Goal: Transaction & Acquisition: Purchase product/service

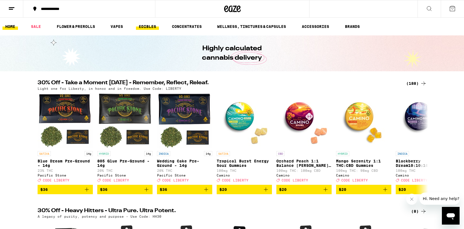
click at [149, 26] on link "EDIBLES" at bounding box center [147, 26] width 23 height 7
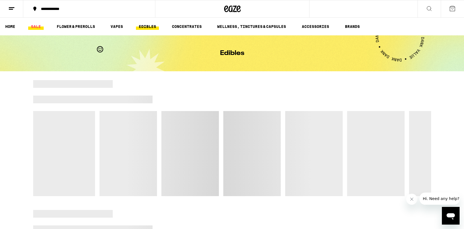
click at [35, 27] on link "SALE" at bounding box center [35, 26] width 15 height 7
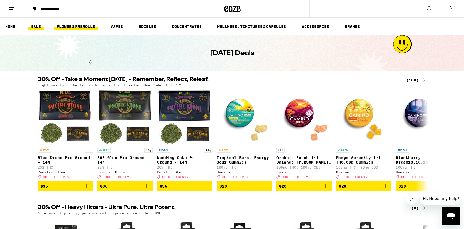
click at [72, 29] on link "FLOWER & PREROLLS" at bounding box center [76, 26] width 44 height 7
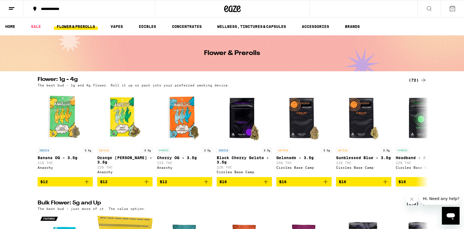
click at [429, 9] on icon at bounding box center [429, 8] width 7 height 7
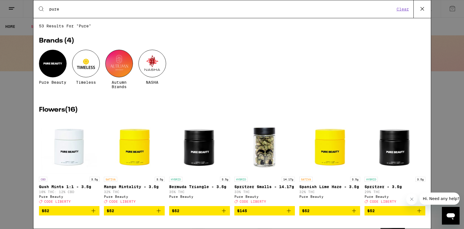
type input "pure beauty"
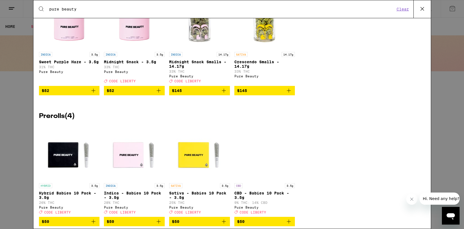
scroll to position [242, 0]
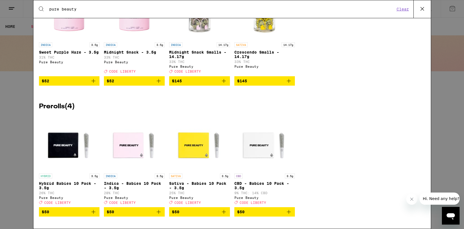
click at [93, 211] on icon "Add to bag" at bounding box center [93, 212] width 4 height 4
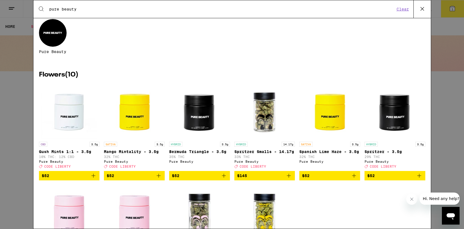
scroll to position [0, 0]
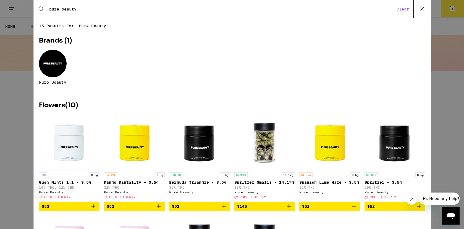
click at [421, 8] on icon at bounding box center [422, 9] width 8 height 8
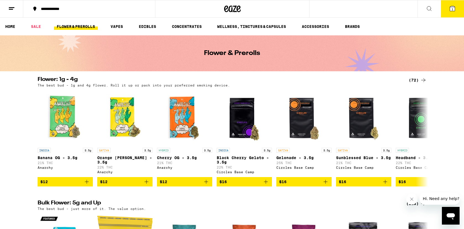
click at [451, 8] on span "1" at bounding box center [452, 8] width 2 height 3
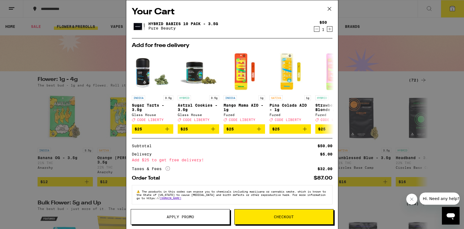
click at [209, 215] on span "Apply Promo" at bounding box center [180, 217] width 99 height 4
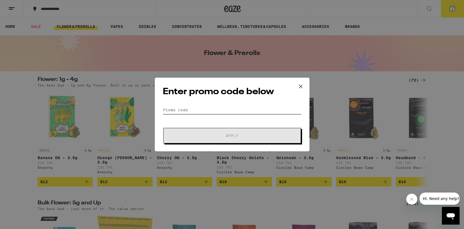
click at [195, 107] on input "Promo Code" at bounding box center [232, 110] width 139 height 8
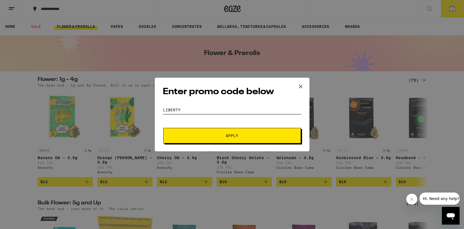
type input "LIBERTY"
click at [237, 139] on button "Apply" at bounding box center [232, 135] width 138 height 15
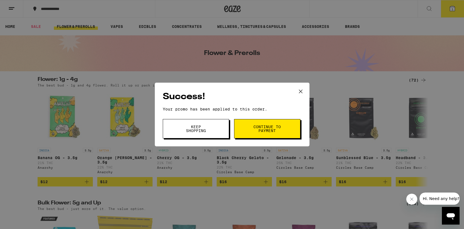
click at [264, 127] on span "Continue to payment" at bounding box center [267, 129] width 28 height 8
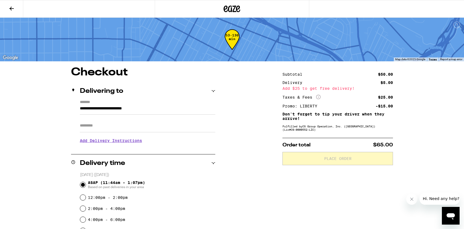
click at [126, 143] on h3 "Add Delivery Instructions" at bounding box center [147, 140] width 135 height 13
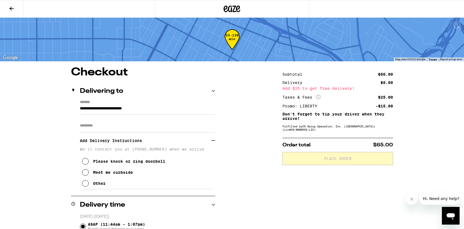
click at [86, 175] on icon at bounding box center [85, 172] width 7 height 7
click at [86, 160] on icon at bounding box center [85, 161] width 7 height 7
click at [98, 126] on input "Apt/Suite" at bounding box center [147, 125] width 135 height 13
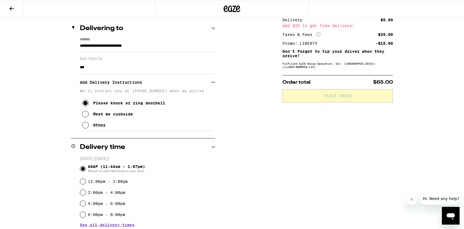
scroll to position [66, 0]
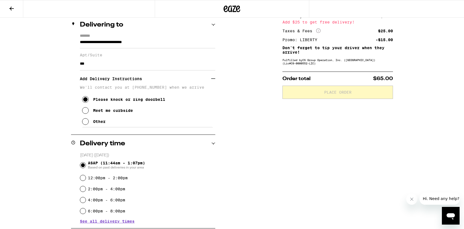
type input "***"
click at [87, 125] on icon at bounding box center [85, 121] width 7 height 7
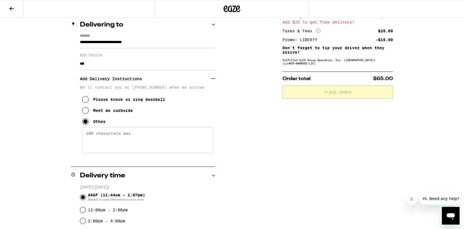
click at [113, 140] on textarea "Enter any other delivery instructions you want driver to know" at bounding box center [147, 140] width 131 height 26
type textarea "b"
click at [134, 138] on textarea "BUILDING CODE 7964 - I'M APT 208 (SECOND FLOOR) THANKS!" at bounding box center [147, 140] width 131 height 26
click at [101, 136] on textarea "BUILDING CODE 7964 TO ENTER BUILDING - I'M APT 208 (SECOND FLOOR) THANKS!" at bounding box center [147, 140] width 131 height 26
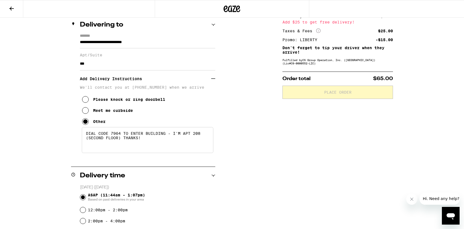
click at [155, 153] on textarea "DIAL CODE 7964 TO ENTER BUILDING - I'M APT 208 (SECOND FLOOR) THANKS!" at bounding box center [147, 140] width 131 height 26
click at [168, 137] on textarea "DIAL CODE 7964 TO ENTER BUILDING - I'M APT 208 (SECOND FLOOR) THANKS!" at bounding box center [147, 140] width 131 height 26
click at [172, 136] on textarea "DIAL CODE 7964 TO ENTER BUILDING (BUZZER MEANS THE DOOR IS OPEN) - I'M APT 208 …" at bounding box center [147, 140] width 131 height 26
drag, startPoint x: 200, startPoint y: 143, endPoint x: 183, endPoint y: 142, distance: 16.9
click at [183, 142] on textarea "DIAL CODE 7964 TO ENTER BUILDING (LOUD BUZZER MEANS THE DOOR IS OPEN) - I'M APT…" at bounding box center [147, 140] width 131 height 26
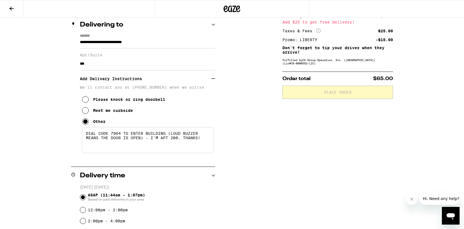
click at [203, 141] on textarea "DIAL CODE 7964 TO ENTER BUILDING (LOUD BUZZER MEANS THE DOOR IS OPEN) - I'M APT…" at bounding box center [147, 140] width 131 height 26
click at [200, 138] on textarea "DIAL CODE 7964 TO ENTER BUILDING (LOUD BUZZER MEANS THE DOOR IS OPEN) - I'M APT…" at bounding box center [147, 140] width 131 height 26
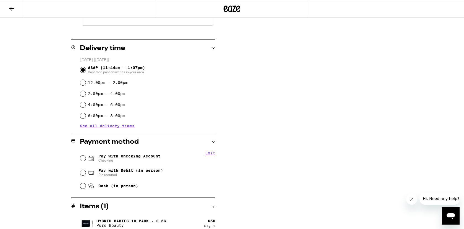
scroll to position [200, 0]
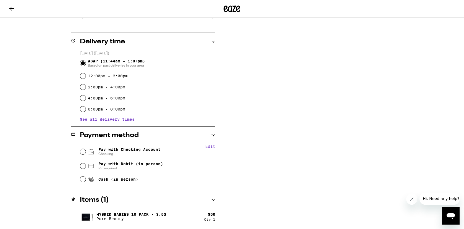
type textarea "DIAL CODE 7964 TO ENTER BUILDING (LOUD BUZZER NOISE MEANS THE DOOR IS OPEN) - I…"
click at [82, 152] on input "Pay with Checking Account Checking" at bounding box center [83, 152] width 6 height 6
radio input "true"
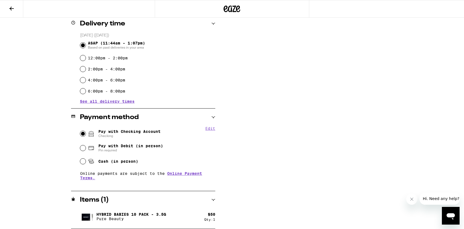
scroll to position [0, 0]
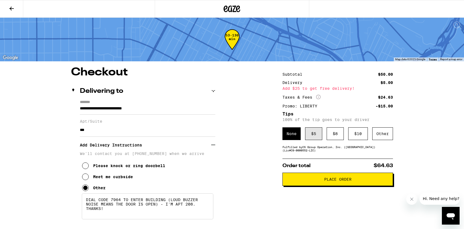
click at [314, 135] on div "$ 5" at bounding box center [313, 133] width 17 height 13
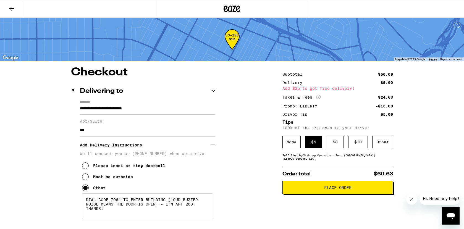
click at [329, 193] on button "Place Order" at bounding box center [337, 187] width 110 height 13
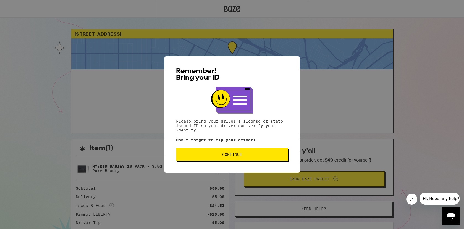
click at [229, 152] on button "Continue" at bounding box center [232, 154] width 112 height 13
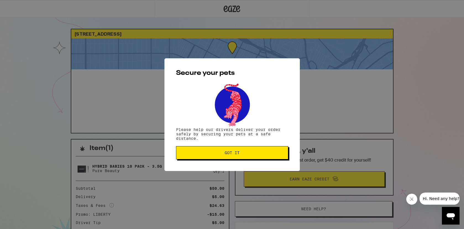
click at [247, 157] on button "Got it" at bounding box center [232, 152] width 112 height 13
